Goal: Task Accomplishment & Management: Use online tool/utility

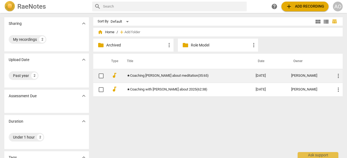
click at [144, 78] on link "★Coaching [PERSON_NAME] about meditation(35:65)" at bounding box center [181, 76] width 109 height 4
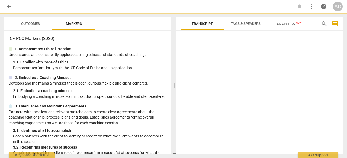
click at [144, 78] on div "2. Embodies a Coaching Mindset" at bounding box center [88, 78] width 158 height 6
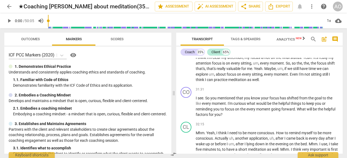
scroll to position [1660, 0]
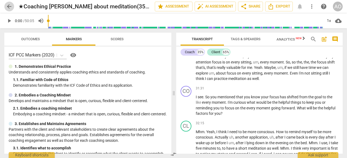
click at [10, 6] on span "arrow_back" at bounding box center [9, 6] width 6 height 6
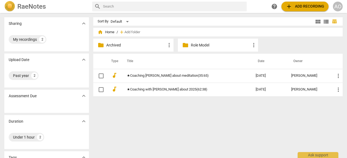
click at [304, 8] on span "add Add recording" at bounding box center [304, 6] width 38 height 6
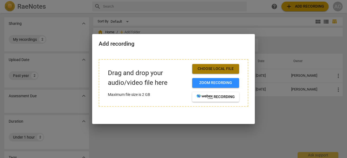
click at [228, 71] on span "Choose local file" at bounding box center [215, 68] width 38 height 5
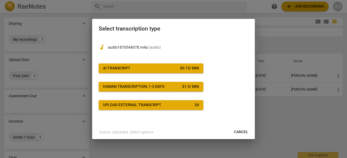
click at [144, 66] on span "AI Transcript $ 0.15 / min" at bounding box center [151, 68] width 96 height 5
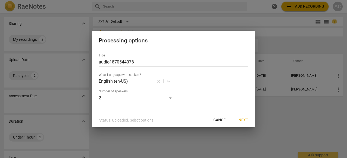
click at [240, 120] on span "Next" at bounding box center [243, 120] width 10 height 5
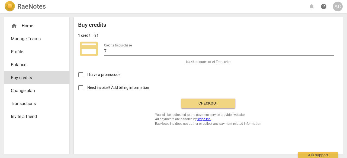
click at [215, 105] on span "Checkout" at bounding box center [207, 103] width 45 height 5
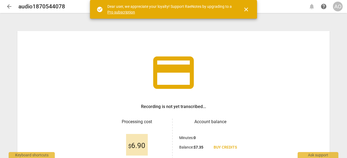
click at [243, 9] on span "close" at bounding box center [246, 9] width 6 height 6
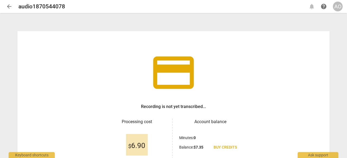
scroll to position [55, 0]
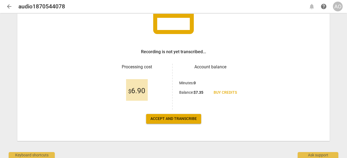
click at [181, 119] on span "Accept and transcribe" at bounding box center [173, 118] width 46 height 5
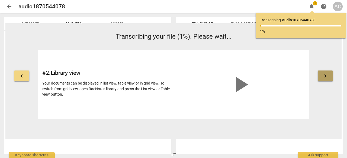
click at [326, 81] on button "keyboard_arrow_right" at bounding box center [324, 76] width 15 height 11
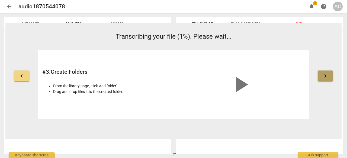
click at [326, 81] on button "keyboard_arrow_right" at bounding box center [324, 76] width 15 height 11
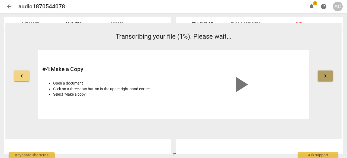
click at [326, 81] on button "keyboard_arrow_right" at bounding box center [324, 76] width 15 height 11
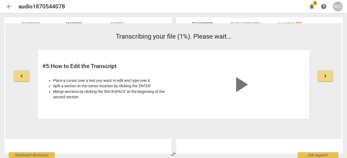
click at [326, 81] on button "keyboard_arrow_right" at bounding box center [324, 76] width 15 height 11
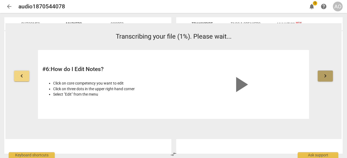
click at [326, 81] on button "keyboard_arrow_right" at bounding box center [324, 76] width 15 height 11
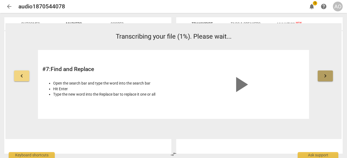
click at [326, 81] on button "keyboard_arrow_right" at bounding box center [324, 76] width 15 height 11
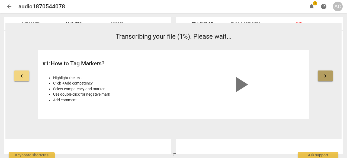
click at [326, 81] on button "keyboard_arrow_right" at bounding box center [324, 76] width 15 height 11
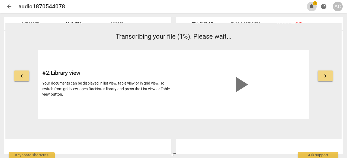
click at [313, 6] on span "notifications" at bounding box center [311, 6] width 6 height 6
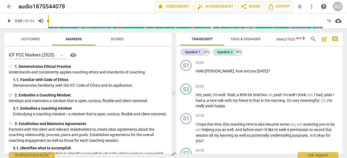
click at [11, 8] on span "arrow_back" at bounding box center [9, 6] width 6 height 6
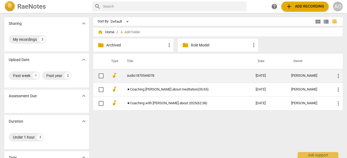
click at [144, 77] on link "audio1870544078" at bounding box center [181, 76] width 109 height 4
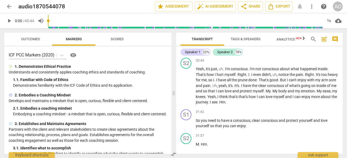
scroll to position [2319, 0]
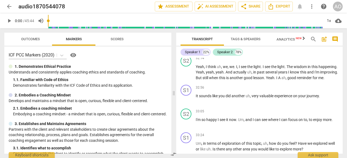
click at [338, 7] on div "AO" at bounding box center [338, 7] width 10 height 10
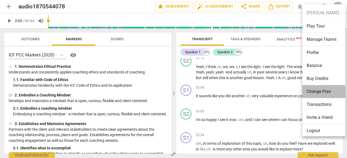
click at [318, 92] on li "Change Plan" at bounding box center [324, 91] width 45 height 13
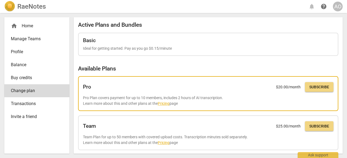
click at [167, 105] on link "Pricing" at bounding box center [164, 104] width 12 height 4
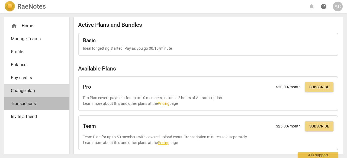
click at [46, 104] on span "Transactions" at bounding box center [35, 104] width 48 height 6
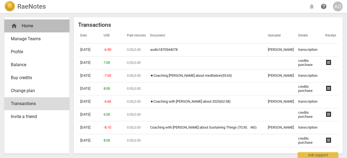
click at [42, 24] on div "home Home" at bounding box center [35, 26] width 48 height 6
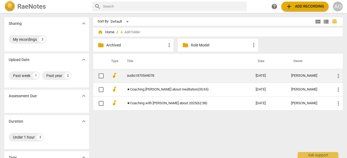
click at [177, 73] on td "audio1870544078" at bounding box center [185, 76] width 131 height 14
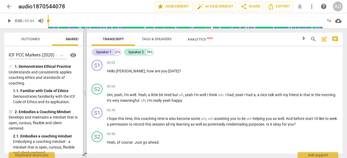
drag, startPoint x: 175, startPoint y: 96, endPoint x: 86, endPoint y: 109, distance: 90.0
click at [86, 109] on span at bounding box center [84, 93] width 3 height 130
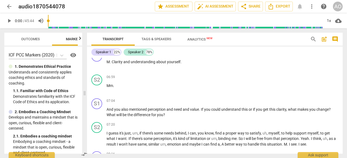
scroll to position [524, 0]
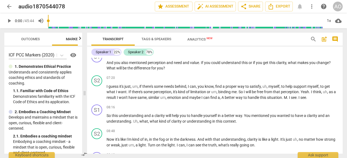
click at [207, 39] on span "New" at bounding box center [209, 38] width 6 height 3
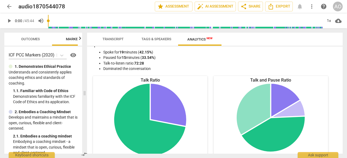
scroll to position [0, 0]
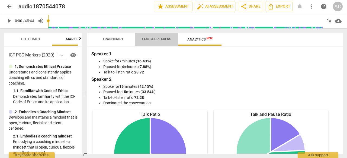
click at [146, 44] on button "Tags & Speakers" at bounding box center [156, 39] width 43 height 13
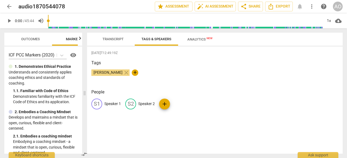
click at [112, 37] on span "Transcript" at bounding box center [112, 39] width 21 height 4
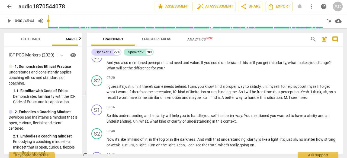
click at [10, 7] on span "arrow_back" at bounding box center [9, 6] width 6 height 6
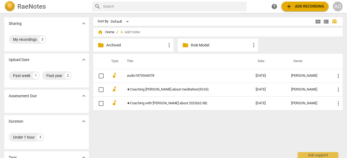
click at [28, 5] on h2 "RaeNotes" at bounding box center [31, 7] width 28 height 8
